Goal: Information Seeking & Learning: Learn about a topic

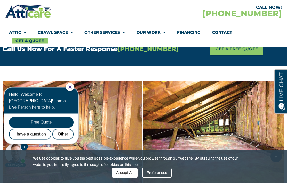
scroll to position [385, 0]
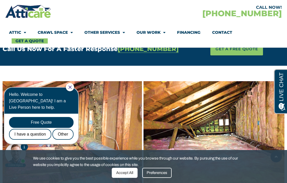
click at [72, 89] on icon "Close Chat" at bounding box center [69, 87] width 3 height 3
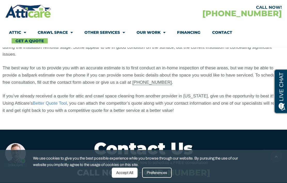
scroll to position [1422, 0]
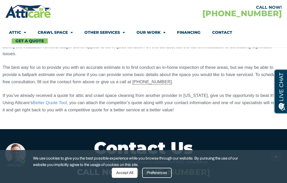
click at [37, 100] on link "Better Quote Tool" at bounding box center [50, 102] width 34 height 5
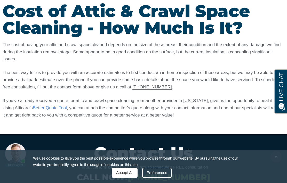
scroll to position [1444, 0]
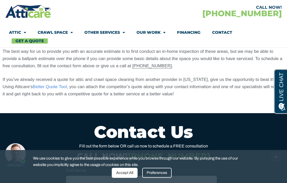
click at [103, 32] on link "Other Services" at bounding box center [104, 33] width 40 height 12
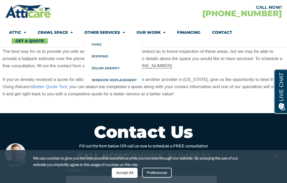
click at [160, 33] on span "Menu" at bounding box center [162, 32] width 5 height 9
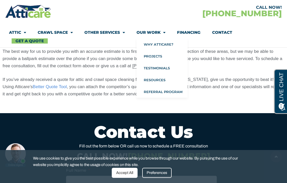
click at [196, 31] on link "Financing" at bounding box center [188, 33] width 23 height 12
click at [193, 33] on link "Financing" at bounding box center [188, 33] width 23 height 12
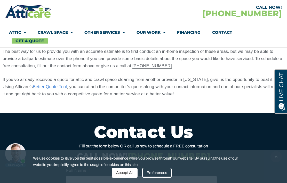
click at [193, 34] on link "Financing" at bounding box center [188, 33] width 23 height 12
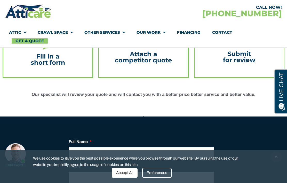
scroll to position [205, 0]
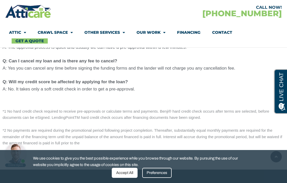
scroll to position [641, 0]
